Goal: Transaction & Acquisition: Obtain resource

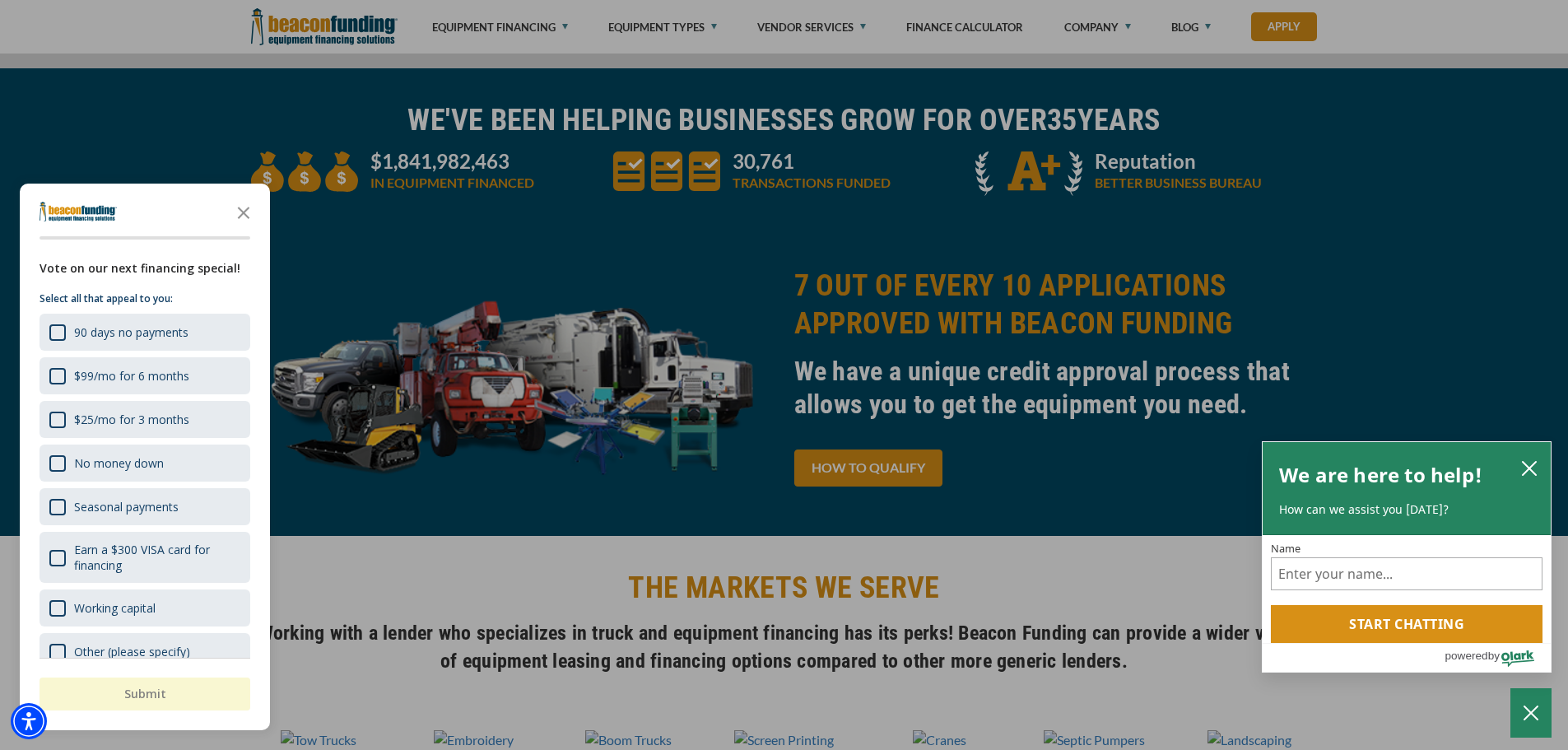
scroll to position [906, 0]
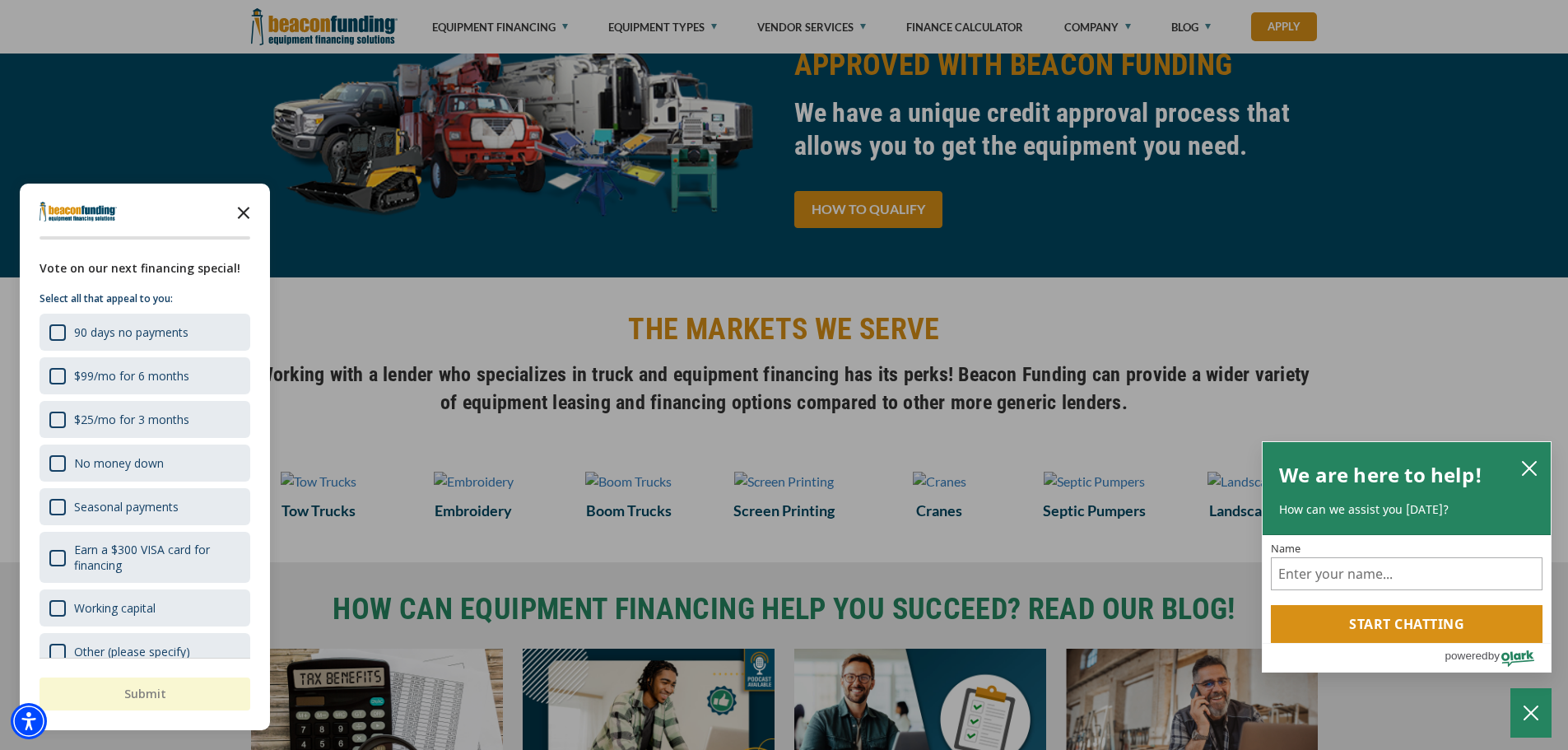
click at [244, 211] on icon "Close the survey" at bounding box center [244, 211] width 33 height 33
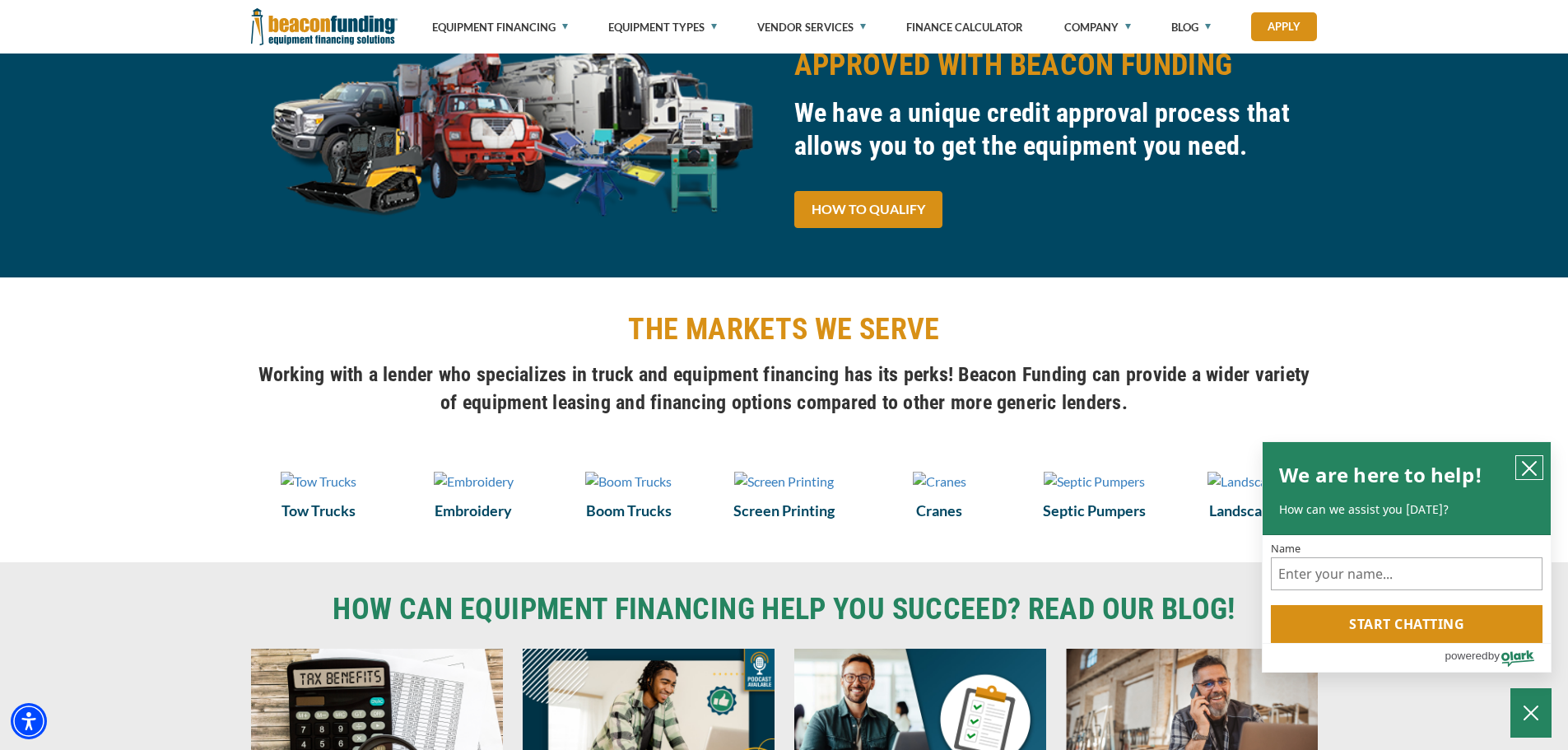
click at [1529, 466] on icon "close chatbox" at bounding box center [1529, 468] width 13 height 13
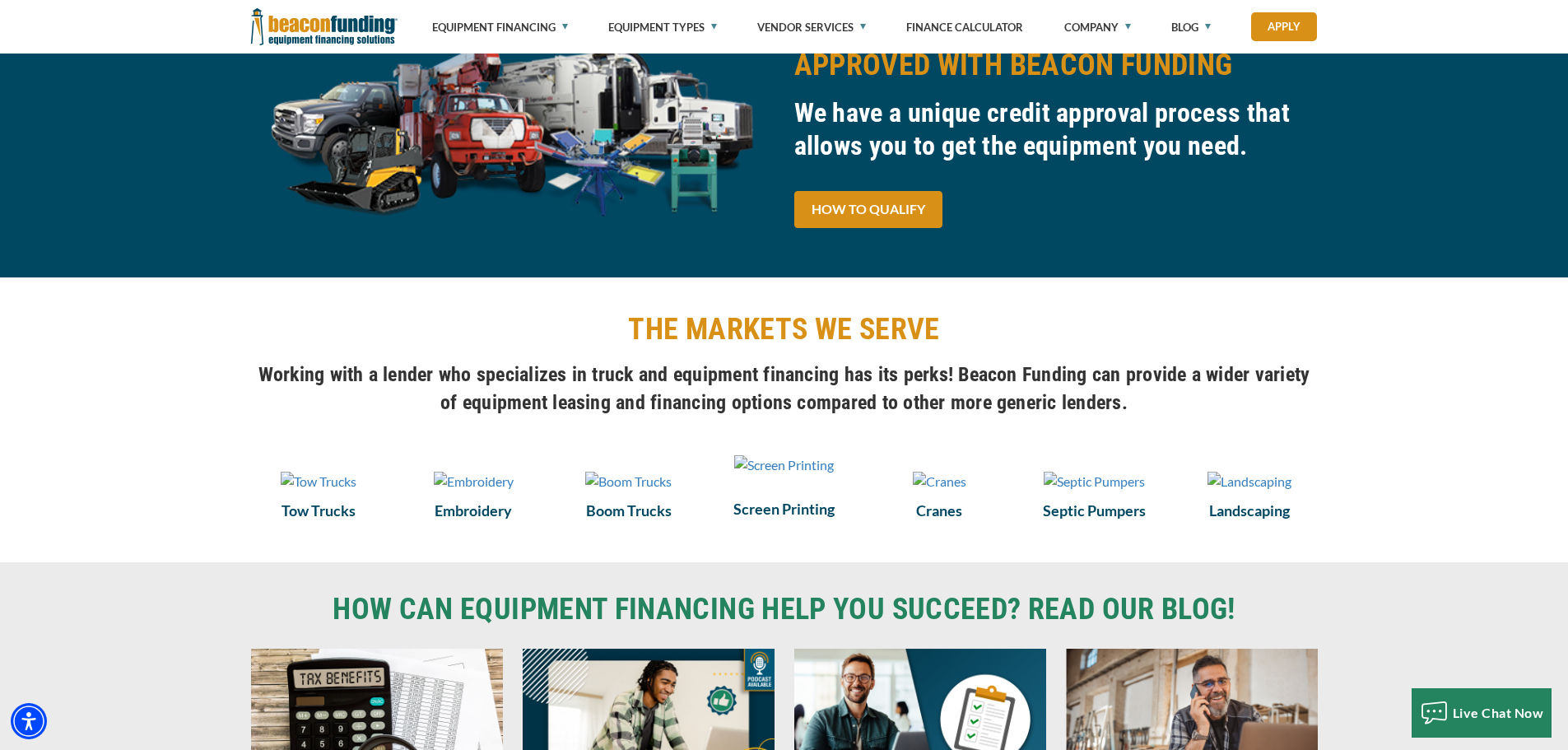
click at [764, 475] on img at bounding box center [784, 464] width 99 height 20
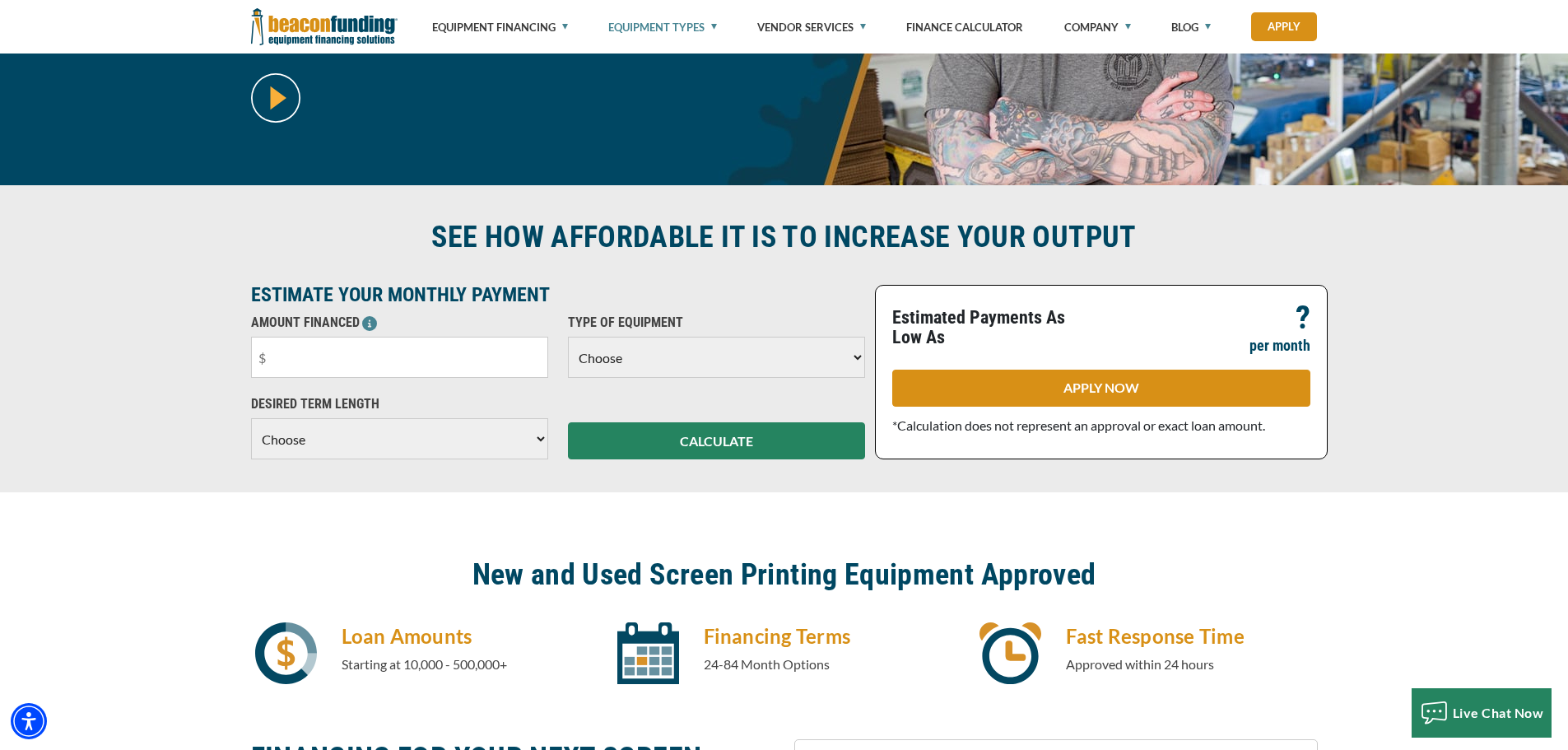
scroll to position [329, 0]
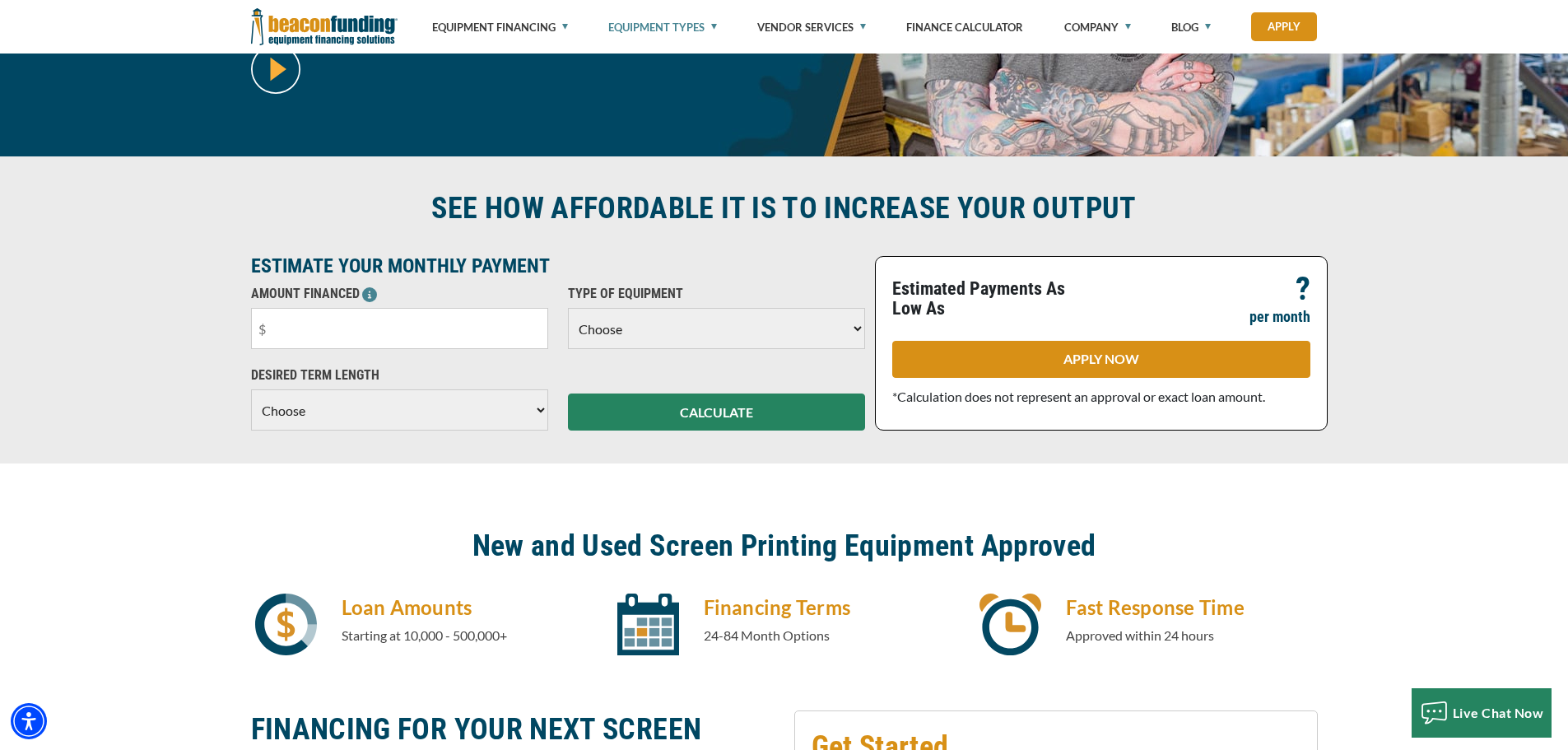
click at [650, 333] on select "Choose Backhoe Boom/Bucket Truck Chipper Commercial Mower Crane DTG/DTF Printin…" at bounding box center [716, 328] width 298 height 41
click at [1290, 541] on h2 "New and Used Screen Printing Equipment Approved" at bounding box center [785, 546] width 1067 height 38
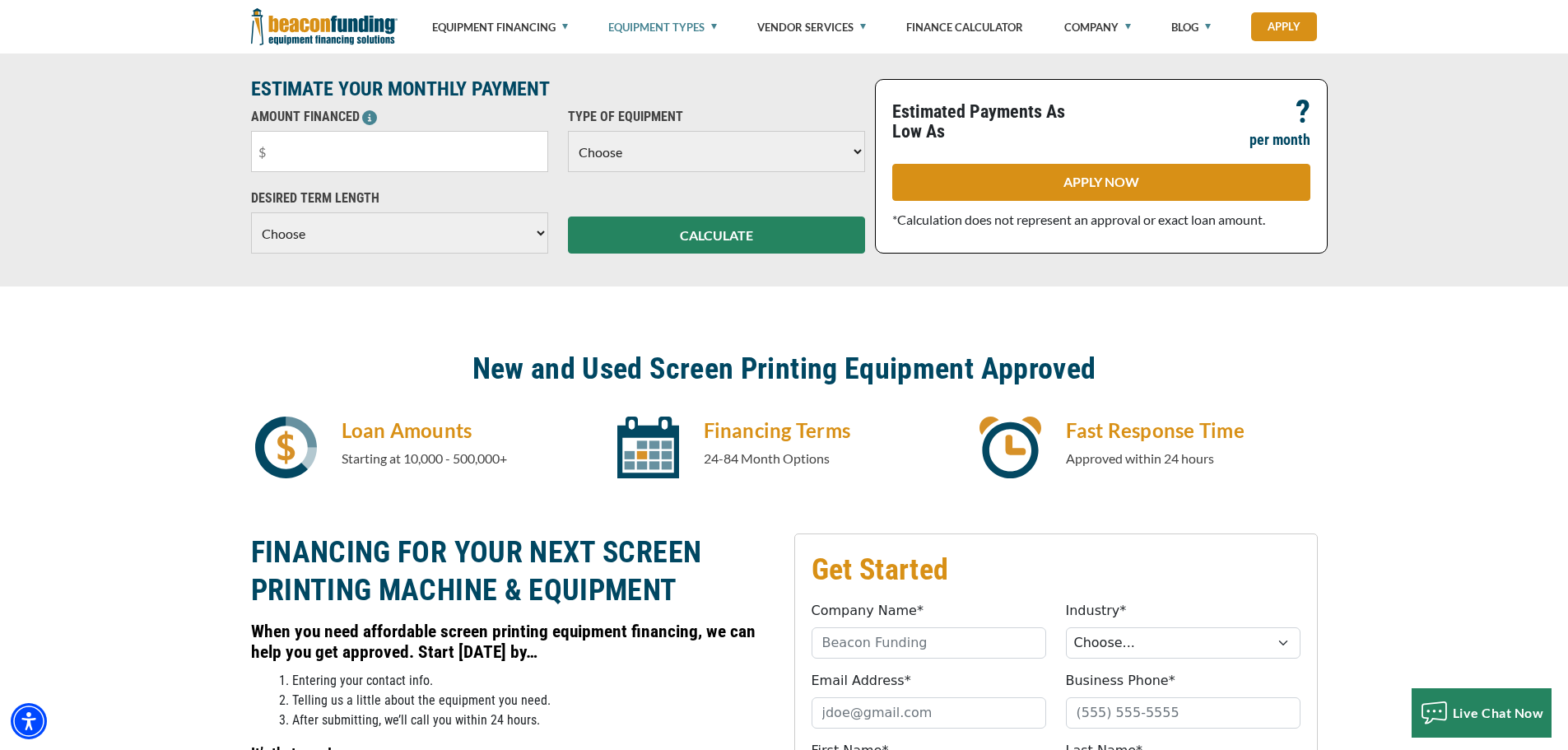
scroll to position [741, 0]
